Goal: Find specific page/section: Find specific page/section

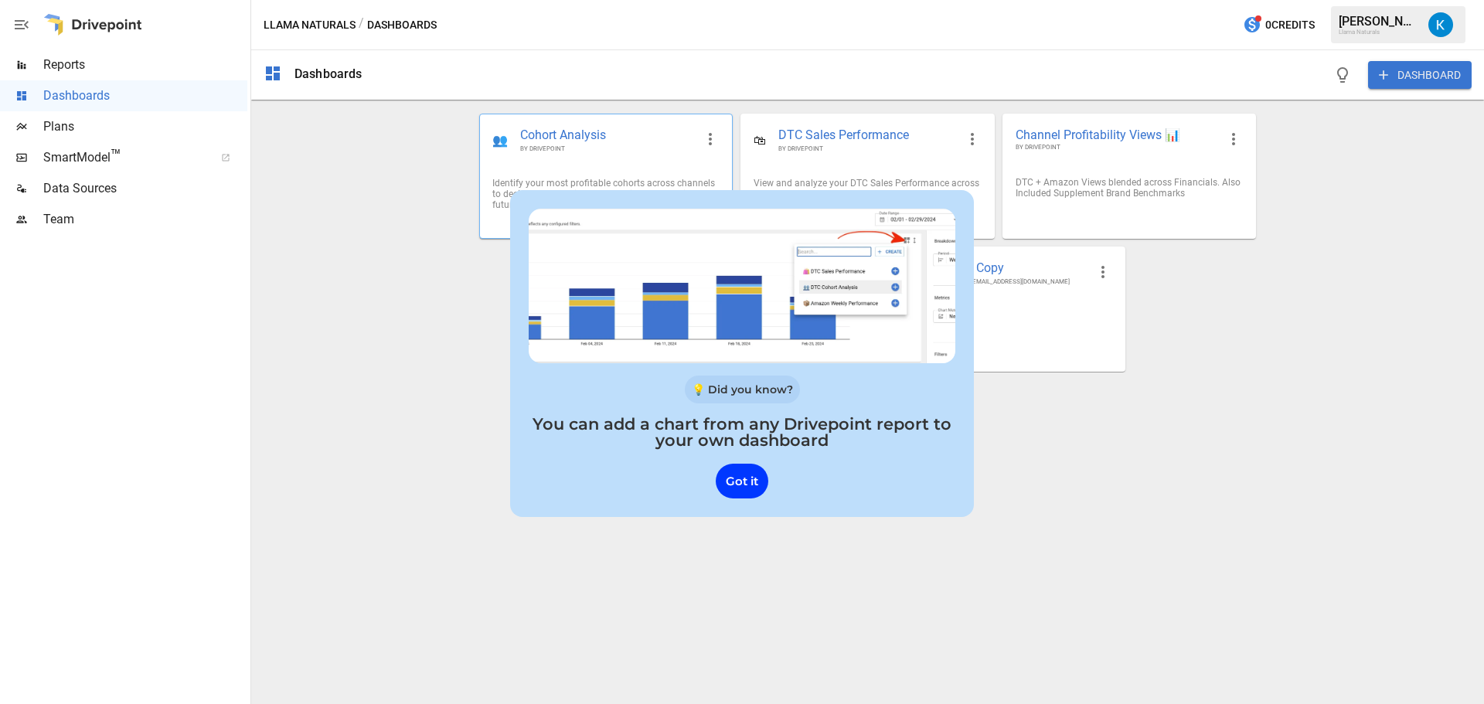
click at [577, 190] on div at bounding box center [742, 276] width 464 height 173
click at [595, 158] on div "👥 Cohort Analysis BY DRIVEPOINT" at bounding box center [606, 139] width 252 height 51
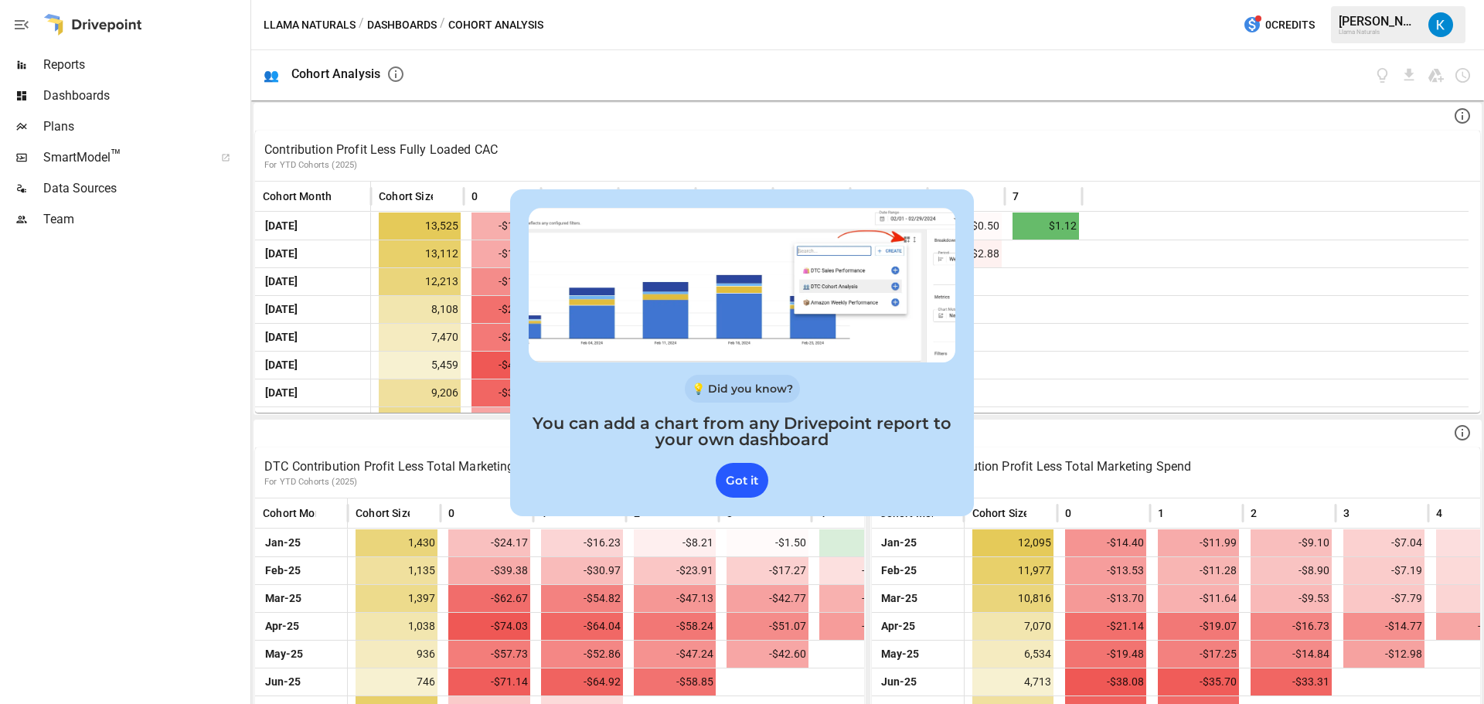
click at [739, 474] on div "Got it" at bounding box center [741, 480] width 53 height 35
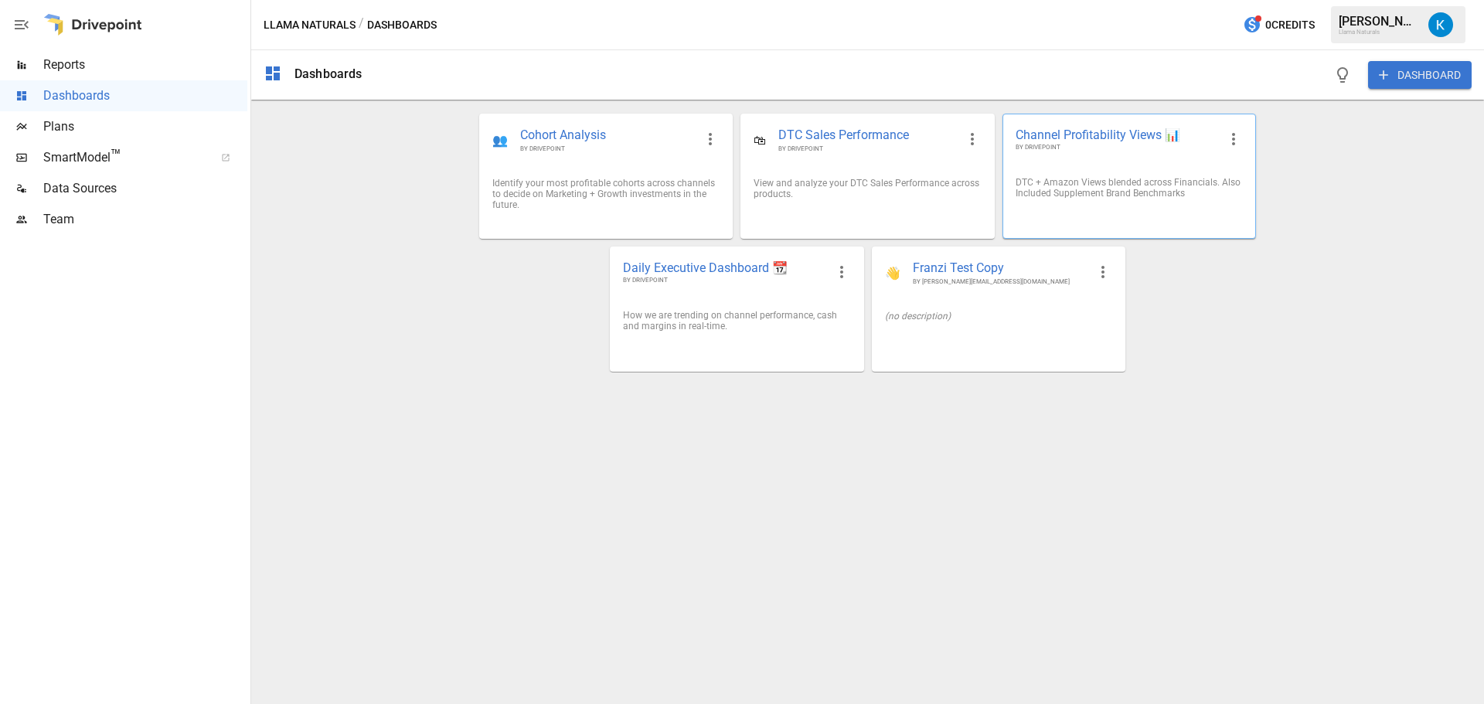
click at [1164, 144] on span "BY DRIVEPOINT" at bounding box center [1116, 147] width 202 height 9
